Goal: Information Seeking & Learning: Learn about a topic

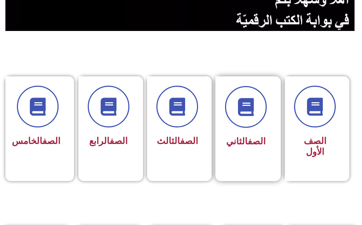
scroll to position [144, 0]
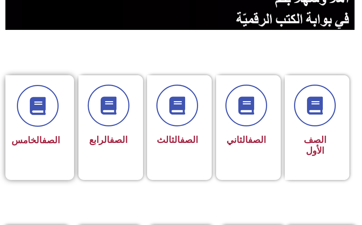
click at [42, 149] on div "الصف الخامس" at bounding box center [37, 140] width 45 height 17
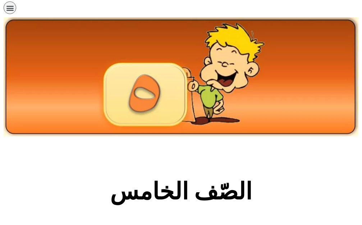
scroll to position [144, 0]
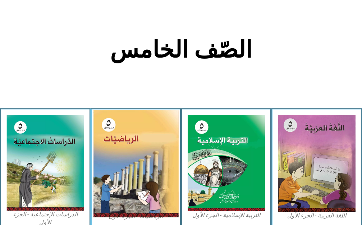
click at [135, 153] on img at bounding box center [135, 164] width 85 height 108
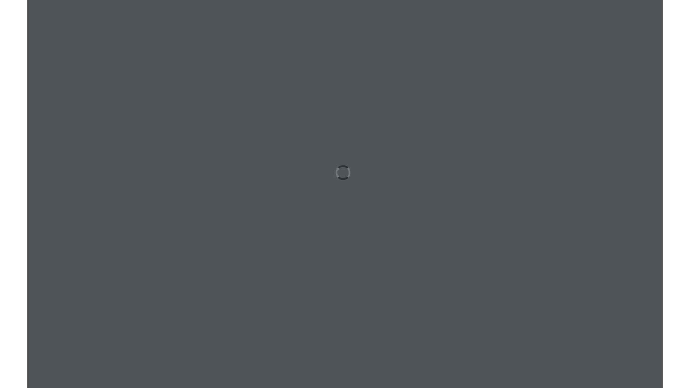
scroll to position [0, 14]
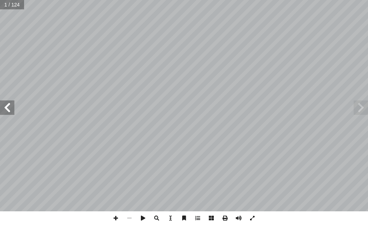
click at [254, 218] on span at bounding box center [253, 218] width 14 height 14
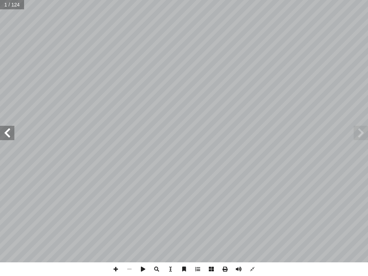
click at [11, 136] on span at bounding box center [7, 133] width 14 height 14
click at [11, 137] on span at bounding box center [7, 133] width 14 height 14
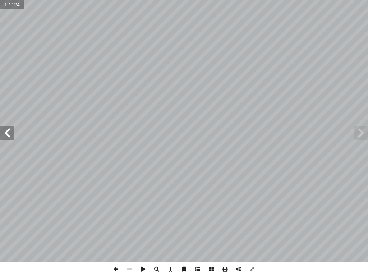
click at [11, 137] on span at bounding box center [7, 133] width 14 height 14
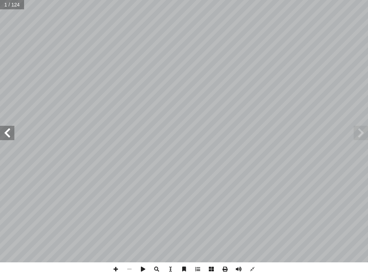
click at [11, 137] on span at bounding box center [7, 133] width 14 height 14
click at [11, 138] on span at bounding box center [7, 133] width 14 height 14
click at [14, 140] on span at bounding box center [7, 133] width 14 height 14
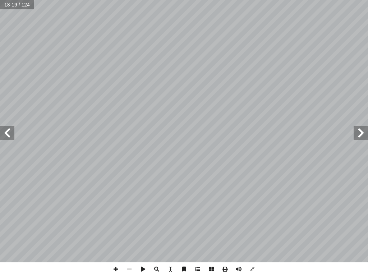
click at [14, 140] on span at bounding box center [7, 133] width 14 height 14
click at [14, 133] on span at bounding box center [7, 133] width 14 height 14
drag, startPoint x: 11, startPoint y: 131, endPoint x: 11, endPoint y: 138, distance: 7.2
click at [11, 136] on span at bounding box center [7, 133] width 14 height 14
